Goal: Obtain resource: Obtain resource

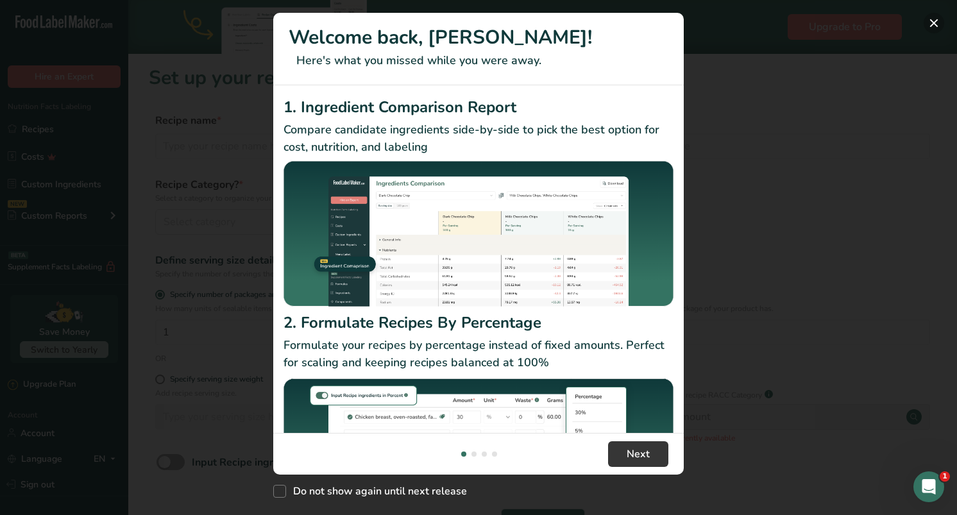
click at [935, 22] on button "New Features" at bounding box center [934, 23] width 21 height 21
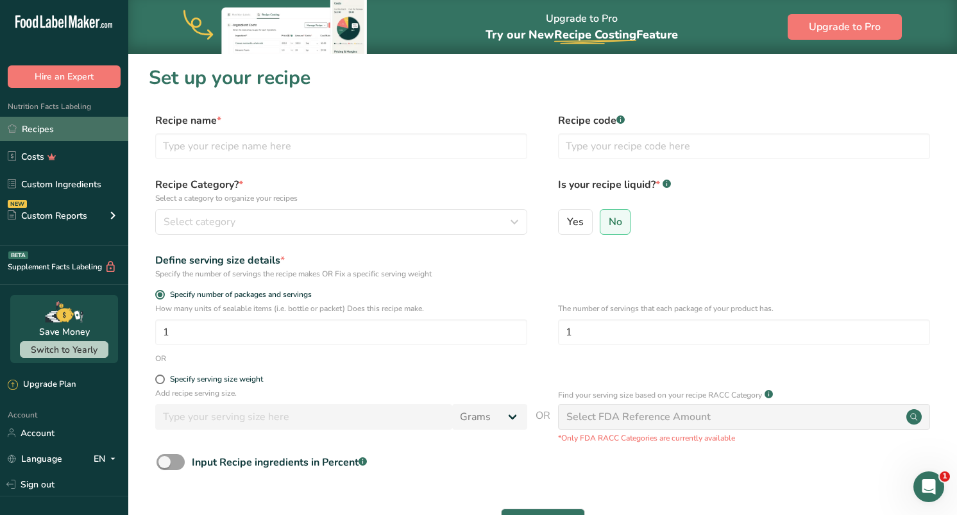
click at [63, 126] on link "Recipes" at bounding box center [64, 129] width 128 height 24
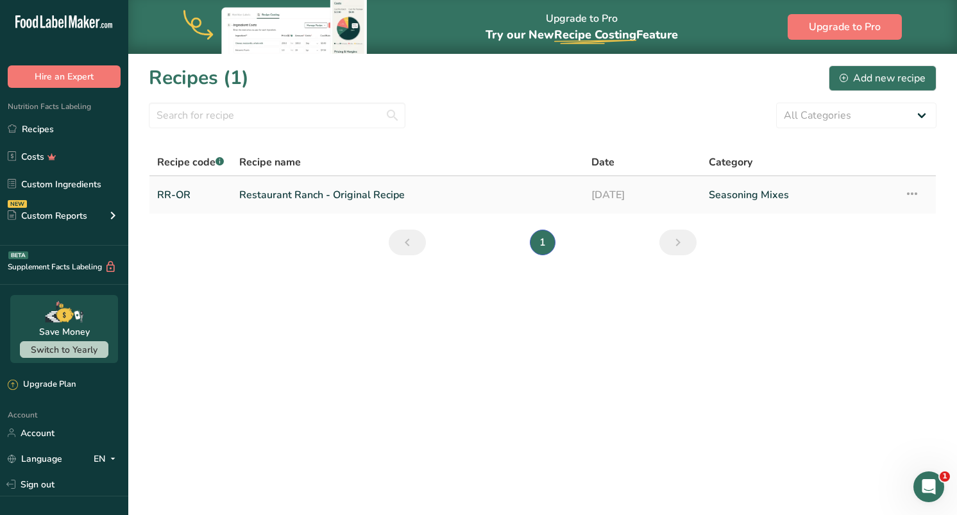
click at [355, 197] on link "Restaurant Ranch - Original Recipe" at bounding box center [407, 195] width 337 height 27
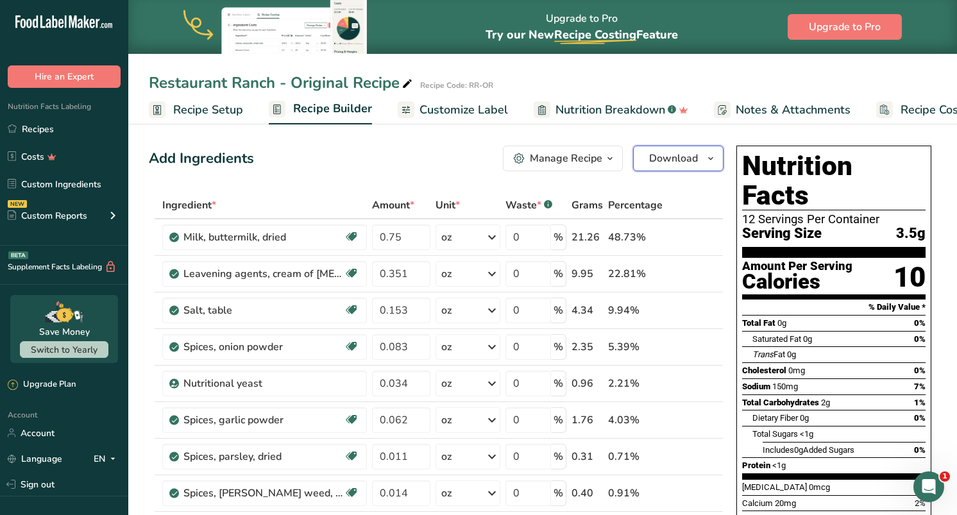
click at [675, 163] on span "Download" at bounding box center [673, 158] width 49 height 15
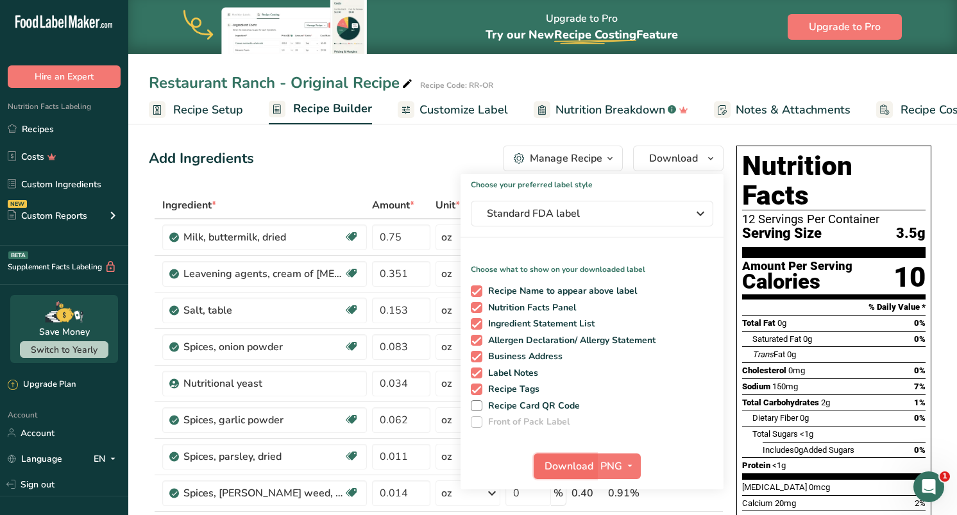
click at [562, 464] on span "Download" at bounding box center [569, 466] width 49 height 15
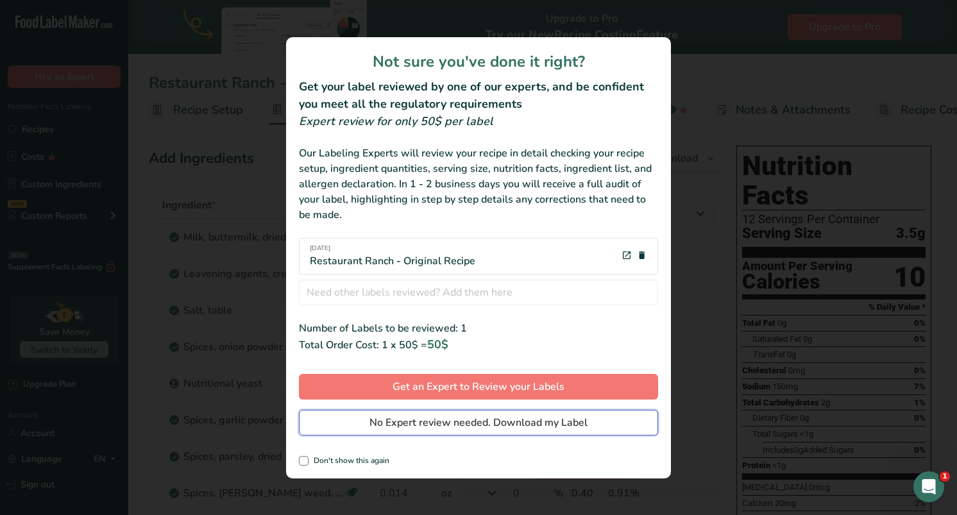
click at [436, 420] on span "No Expert review needed. Download my Label" at bounding box center [478, 422] width 218 height 15
